Goal: Entertainment & Leisure: Consume media (video, audio)

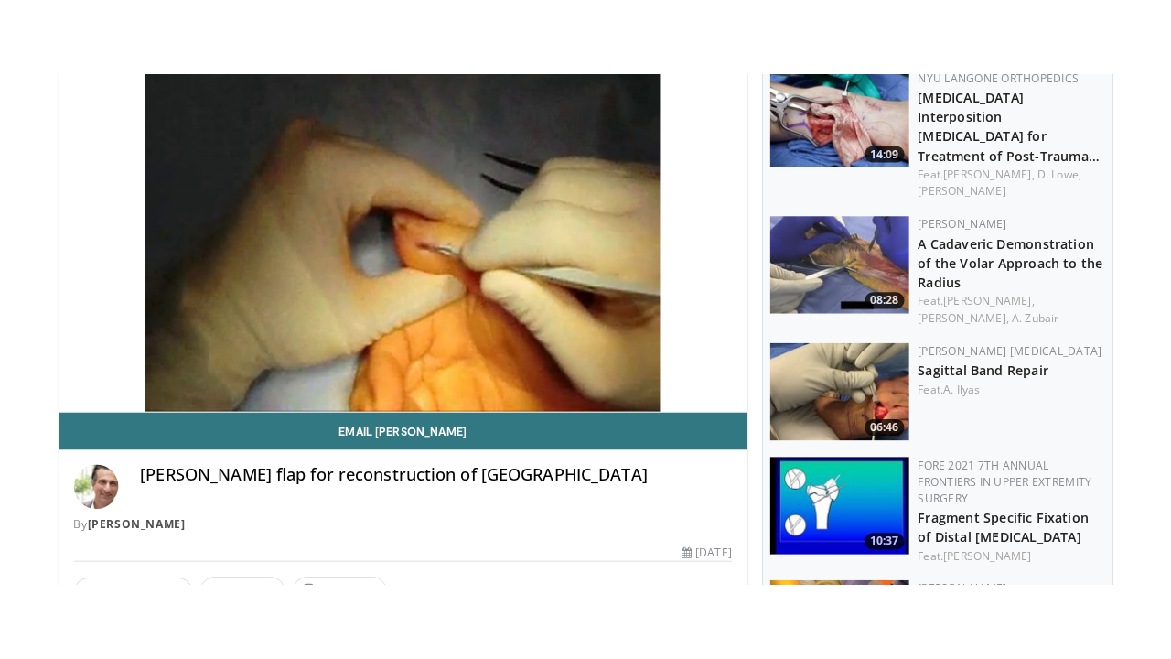
scroll to position [187, 0]
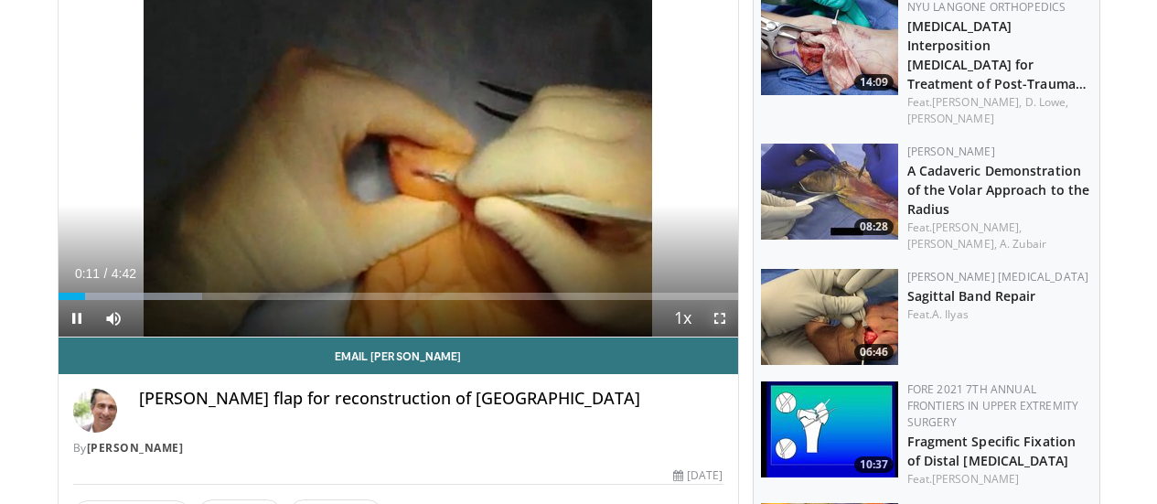
click at [738, 337] on span "Video Player" at bounding box center [720, 318] width 37 height 37
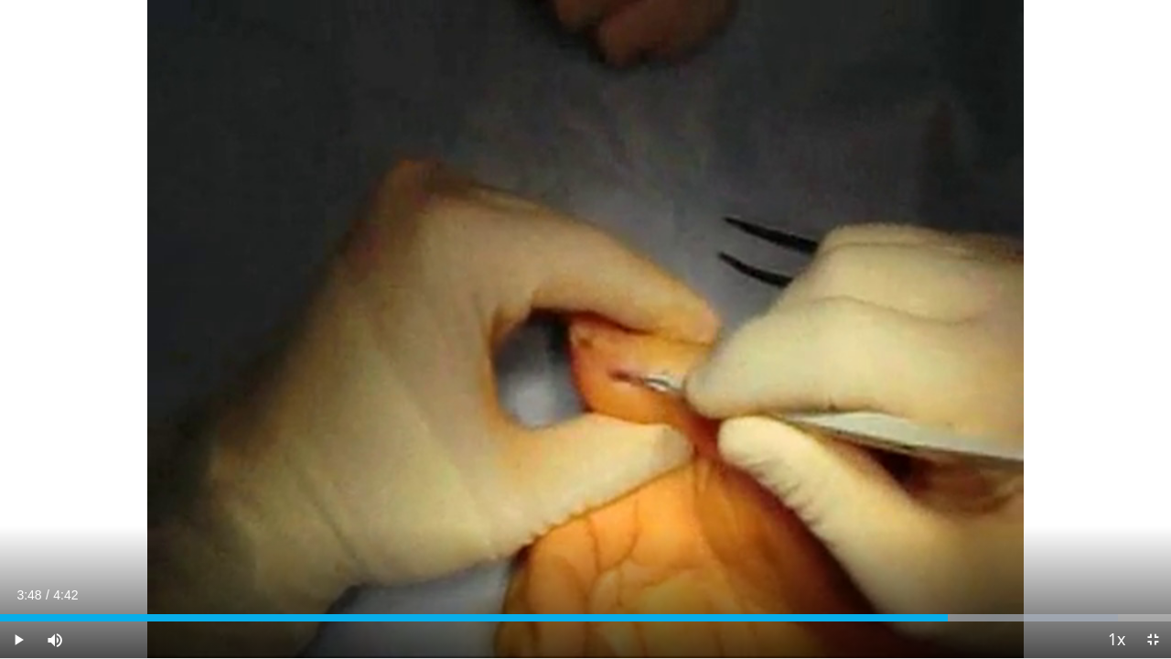
click at [948, 503] on div "Progress Bar" at bounding box center [949, 617] width 2 height 7
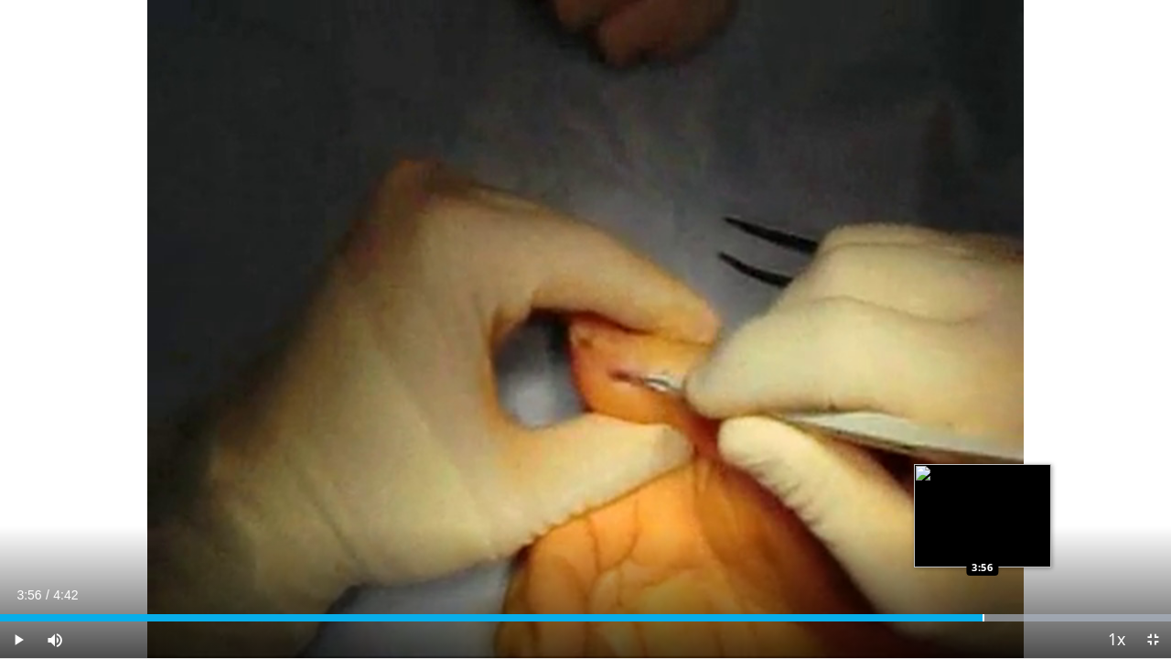
click at [982, 503] on div "Progress Bar" at bounding box center [983, 617] width 2 height 7
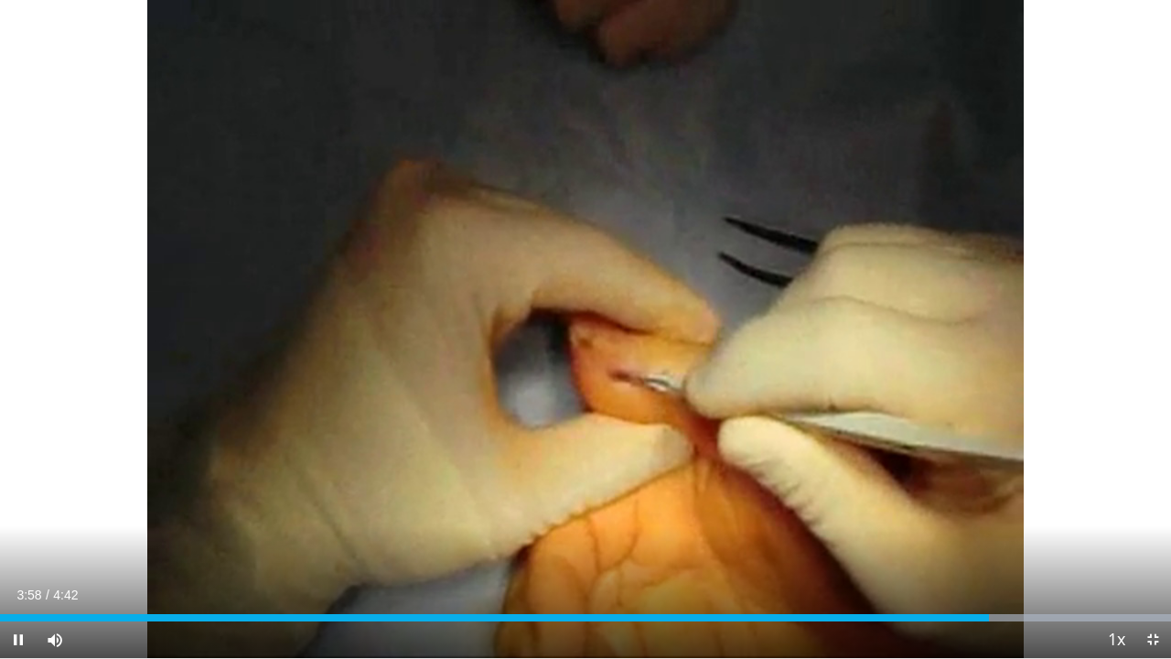
click at [1012, 503] on div "Current Time 3:58 / Duration 4:42 Pause Skip Backward Skip Forward Mute Loaded …" at bounding box center [585, 639] width 1171 height 37
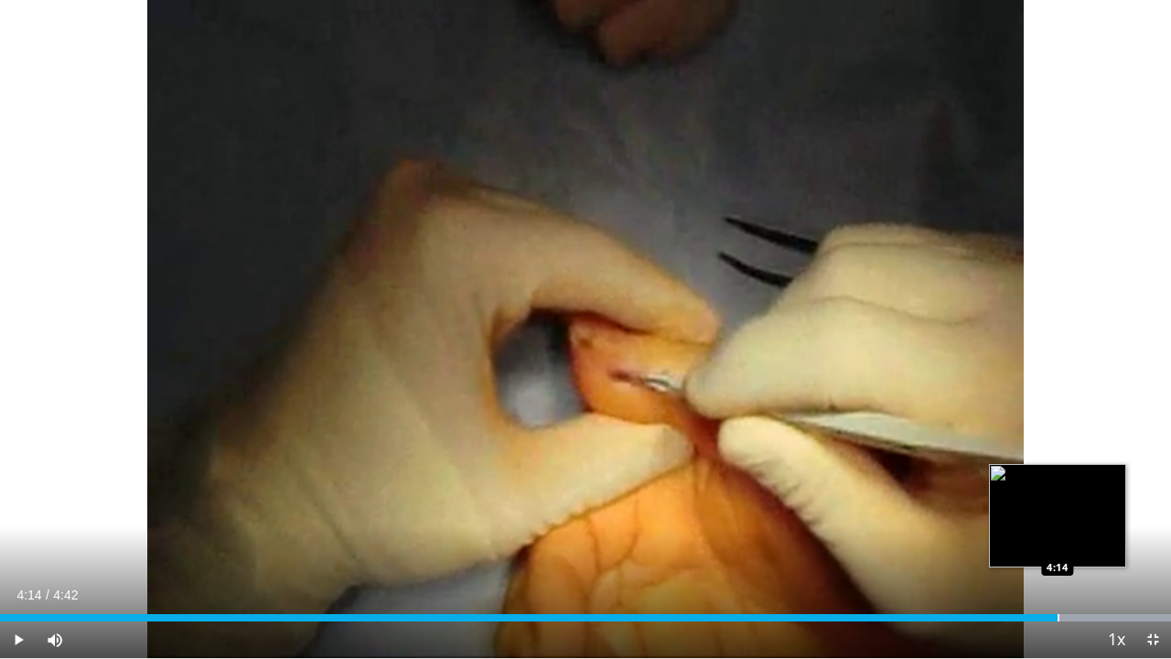
click at [1057, 503] on div "Progress Bar" at bounding box center [1058, 617] width 2 height 7
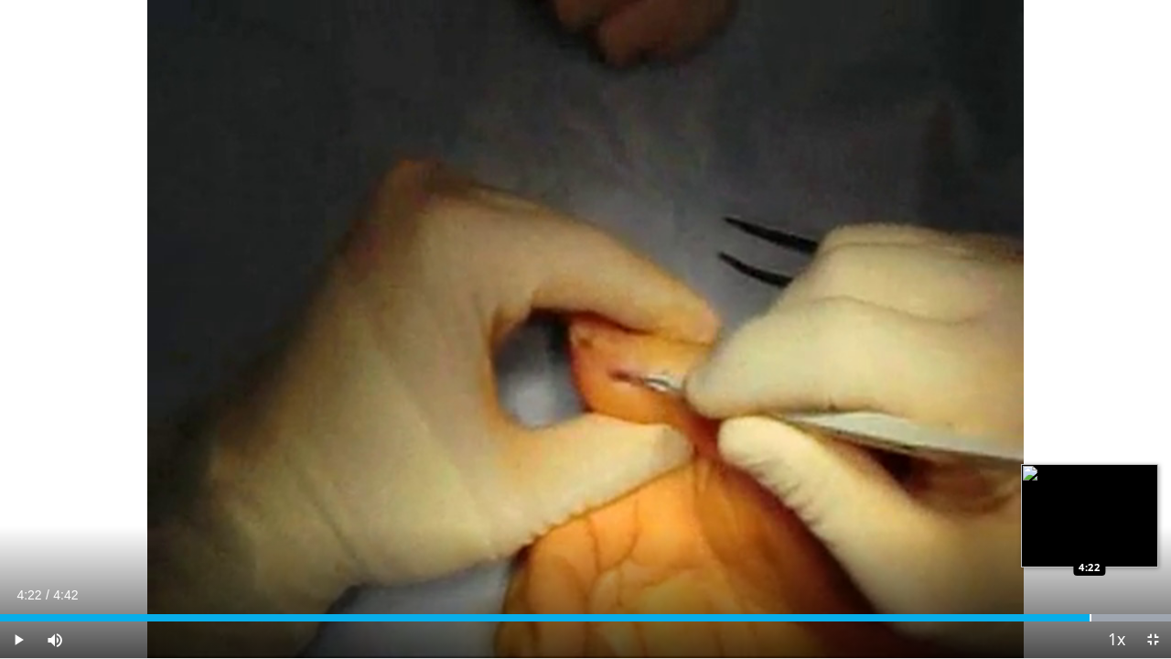
click at [1090, 503] on div "Progress Bar" at bounding box center [1091, 617] width 2 height 7
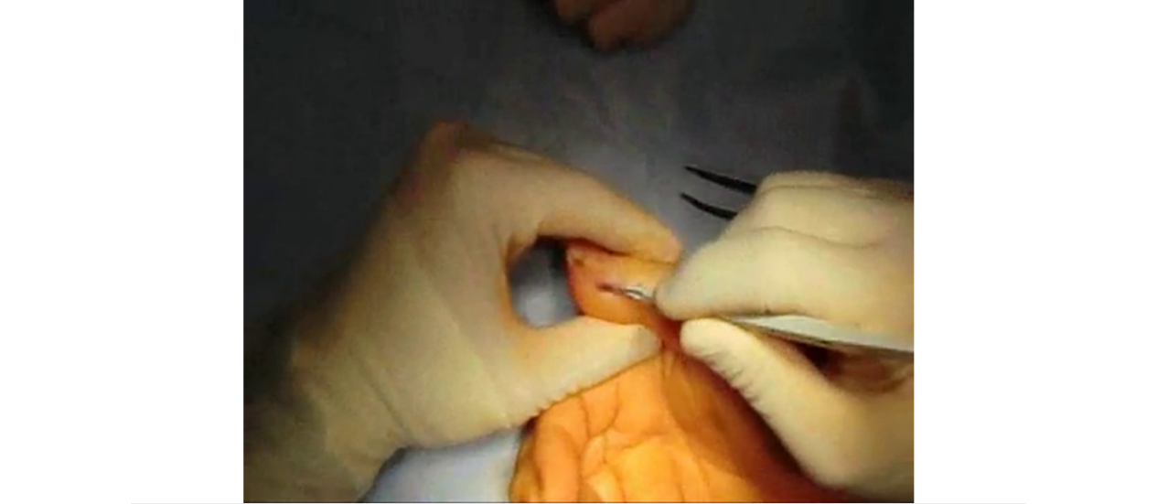
scroll to position [604, 0]
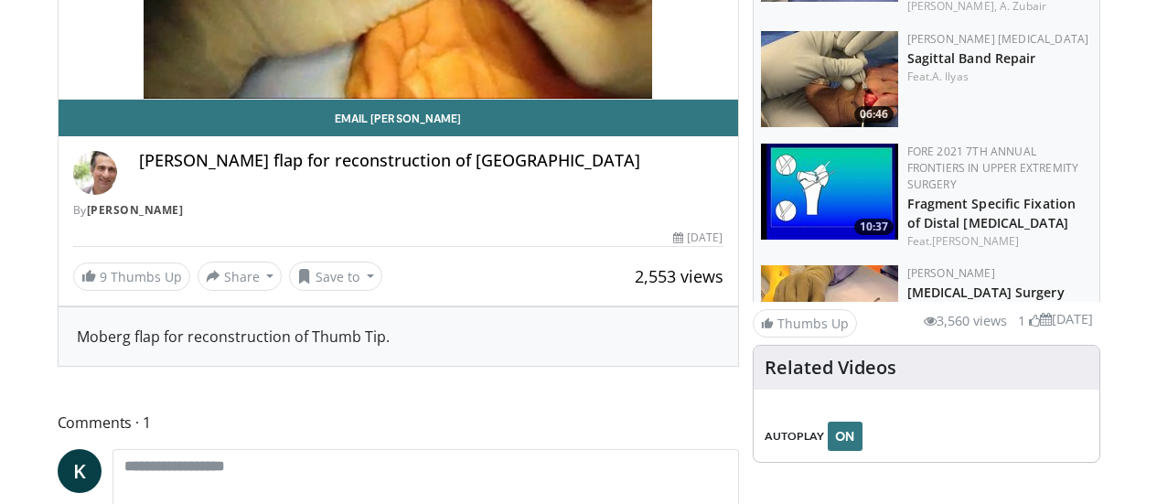
scroll to position [429, 0]
